Goal: Book appointment/travel/reservation

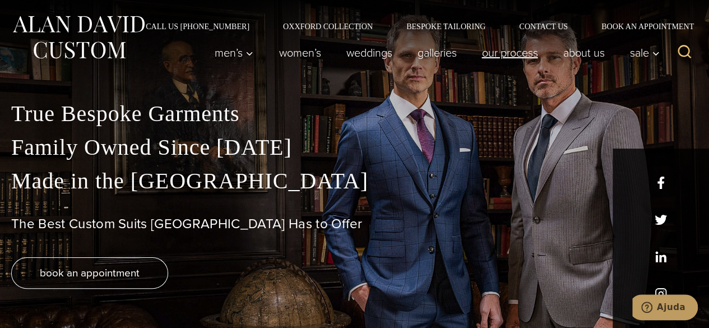
click at [521, 53] on link "Our Process" at bounding box center [509, 52] width 81 height 22
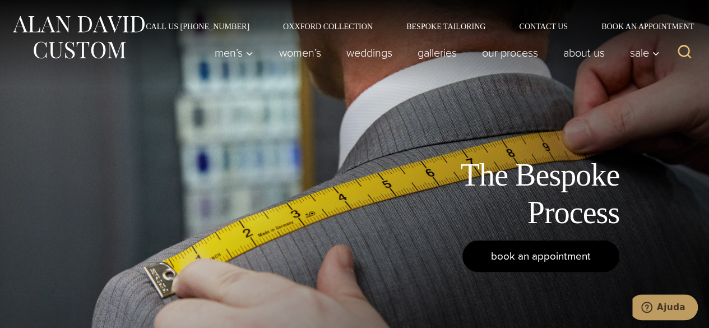
click at [551, 260] on span "book an appointment" at bounding box center [541, 256] width 100 height 16
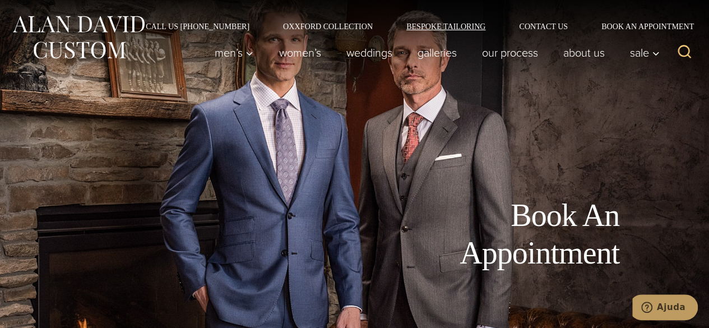
click at [424, 26] on link "Bespoke Tailoring" at bounding box center [446, 26] width 113 height 8
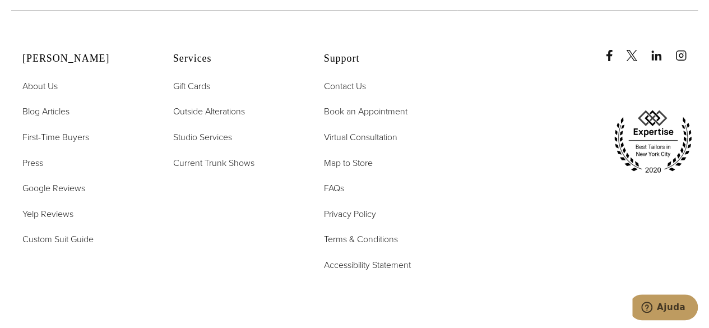
scroll to position [4485, 0]
